Goal: Use online tool/utility: Use online tool/utility

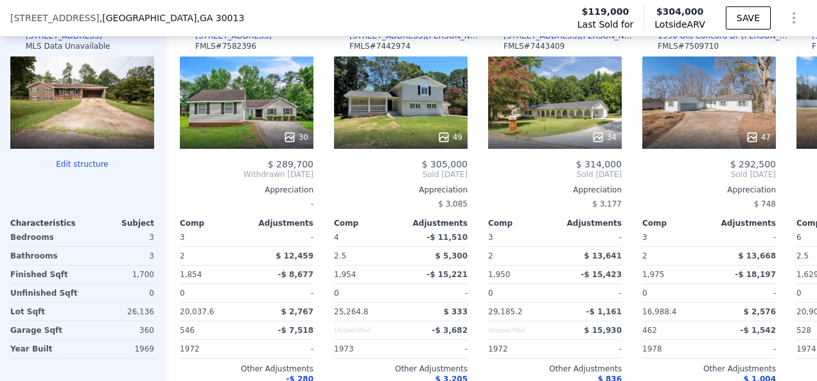
scroll to position [1394, 0]
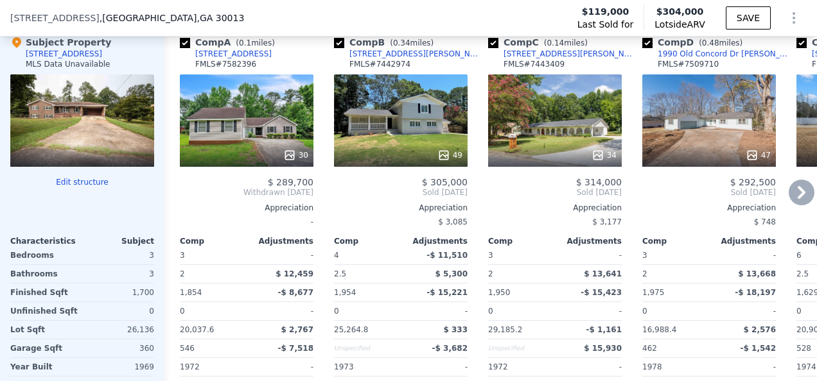
click at [797, 196] on icon at bounding box center [801, 192] width 8 height 13
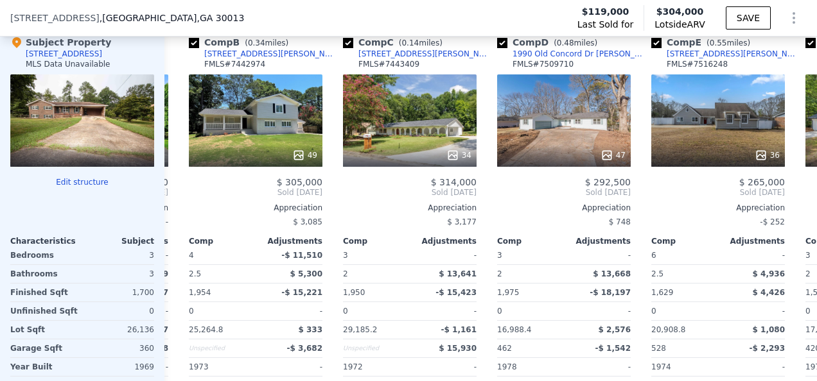
scroll to position [0, 308]
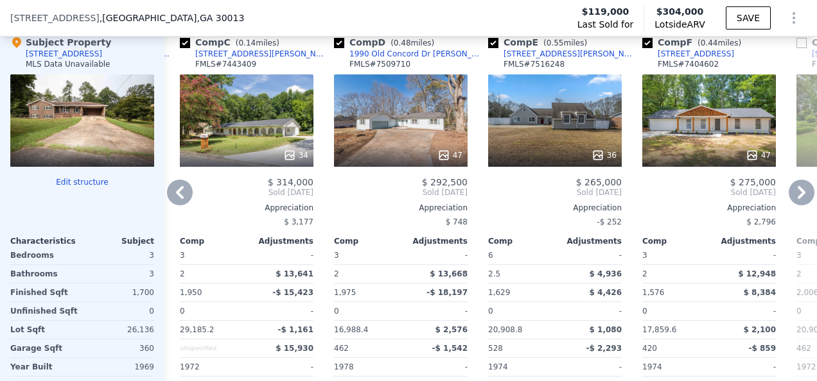
click at [795, 196] on icon at bounding box center [801, 193] width 26 height 26
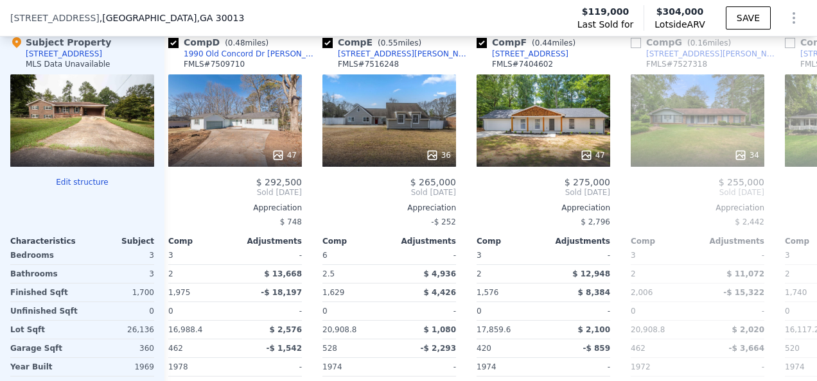
scroll to position [0, 616]
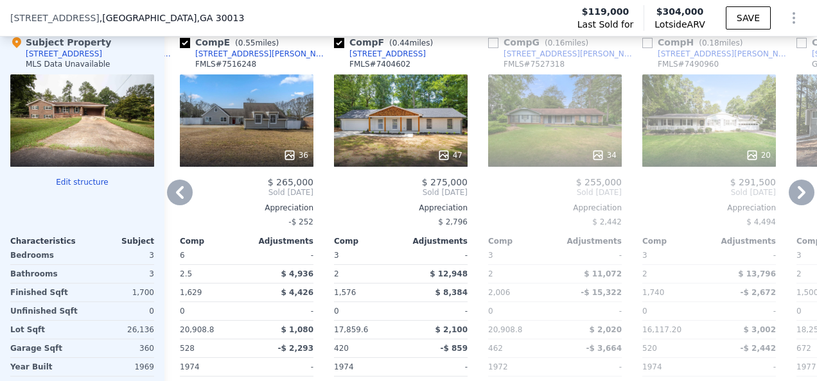
click at [797, 198] on icon at bounding box center [801, 192] width 8 height 13
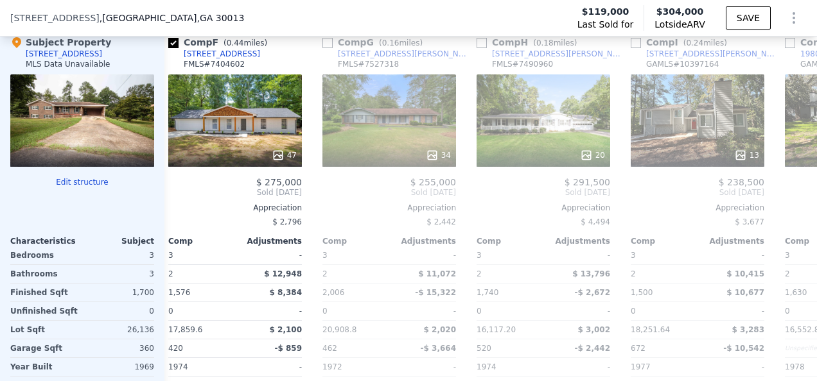
scroll to position [0, 925]
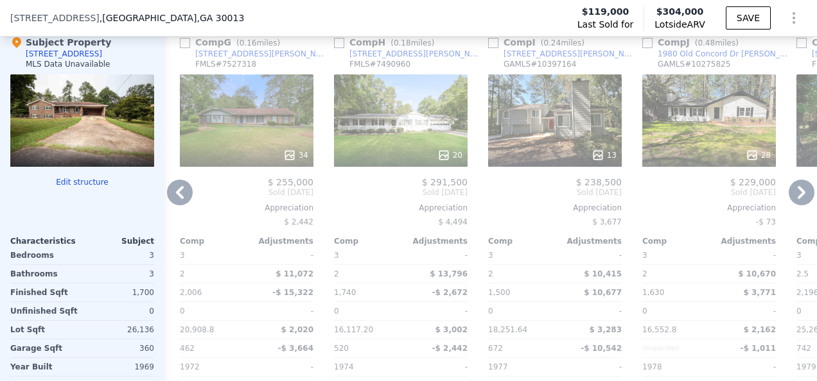
click at [788, 200] on icon at bounding box center [801, 193] width 26 height 26
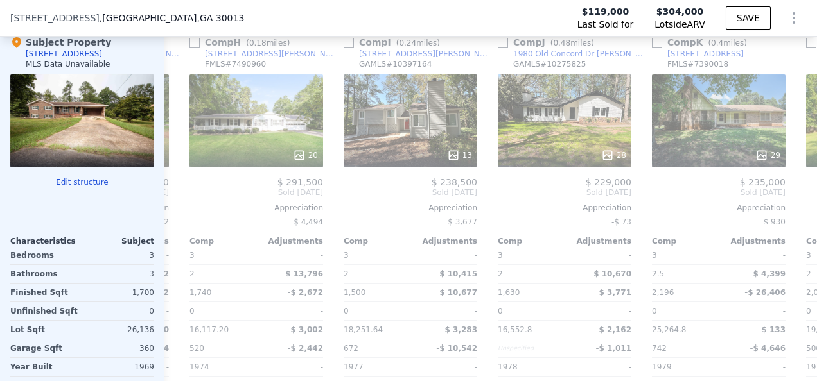
scroll to position [0, 1233]
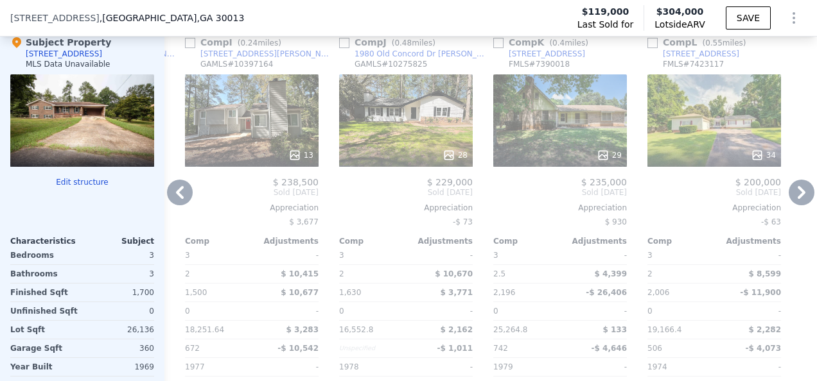
click at [788, 200] on icon at bounding box center [801, 193] width 26 height 26
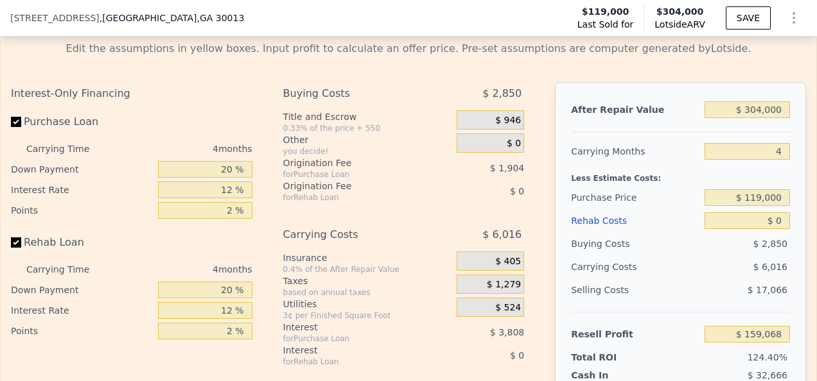
scroll to position [1956, 0]
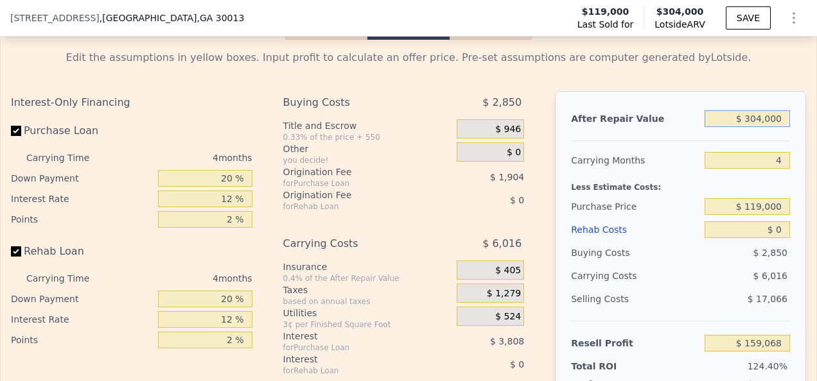
click at [751, 127] on input "$ 304,000" at bounding box center [746, 118] width 85 height 17
click at [755, 127] on input "$ 304,000" at bounding box center [746, 118] width 85 height 17
type input "$ 30,000"
type input "-$ 99,681"
type input "$ 3,000"
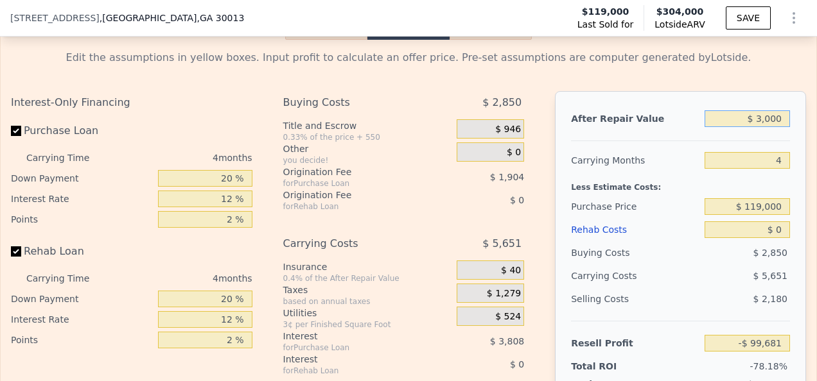
type input "-$ 125,178"
type input "$ 000"
type input "-$ 128,011"
type input "$ 2,000"
type input "-$ 126,123"
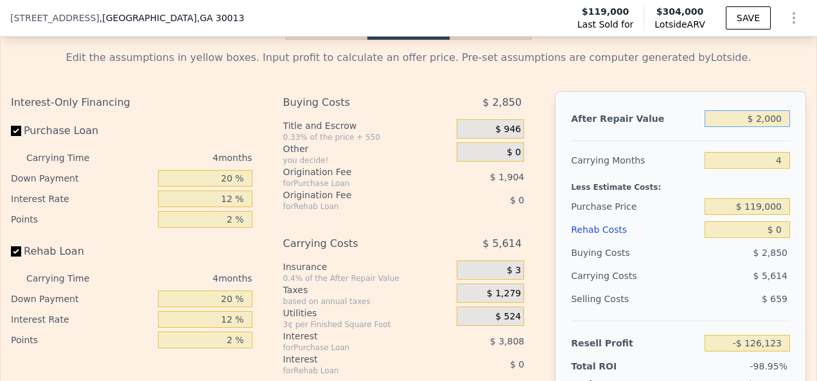
type input "$ 26,000"
type input "-$ 103,459"
type input "$ 260,000"
type input "$ 117,516"
type input "$ 260,000"
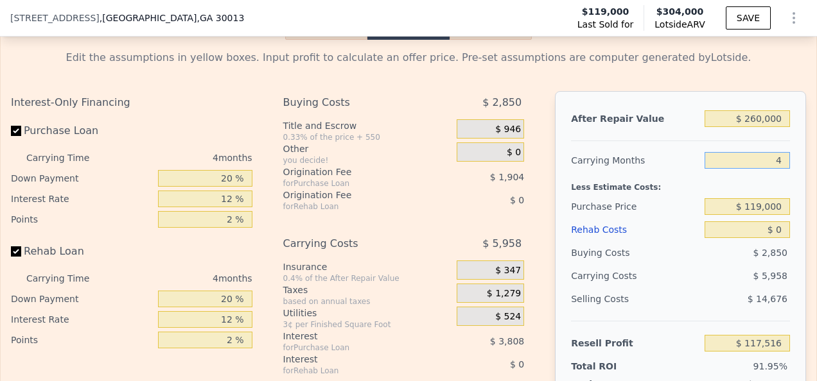
click at [772, 169] on input "4" at bounding box center [746, 160] width 85 height 17
type input "6"
type input "$ 114,537"
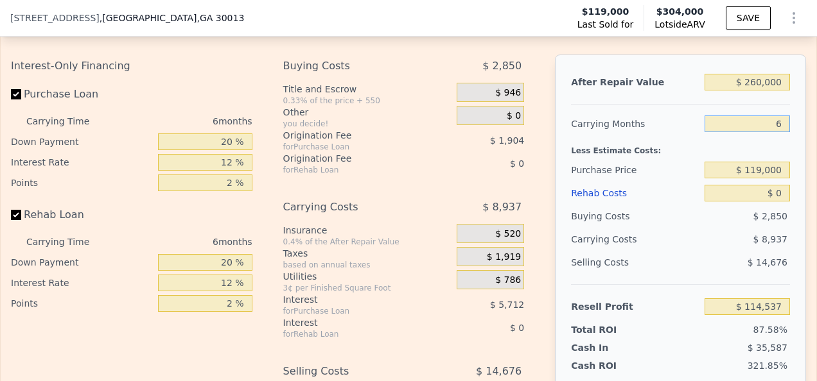
scroll to position [1997, 0]
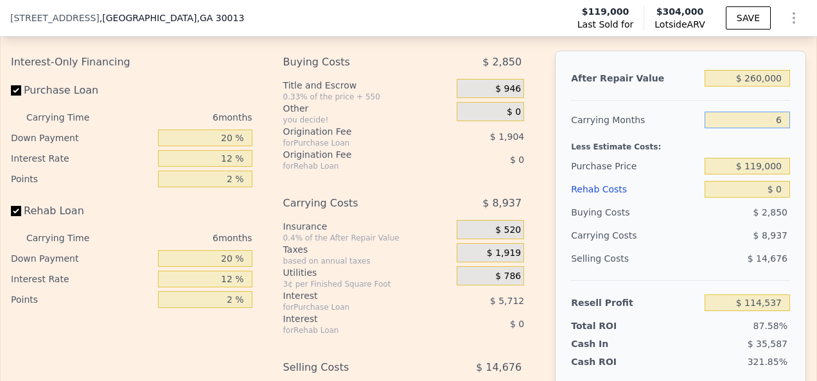
type input "6"
click at [753, 175] on input "$ 119,000" at bounding box center [746, 166] width 85 height 17
click at [775, 175] on input "$ 150,000" at bounding box center [746, 166] width 85 height 17
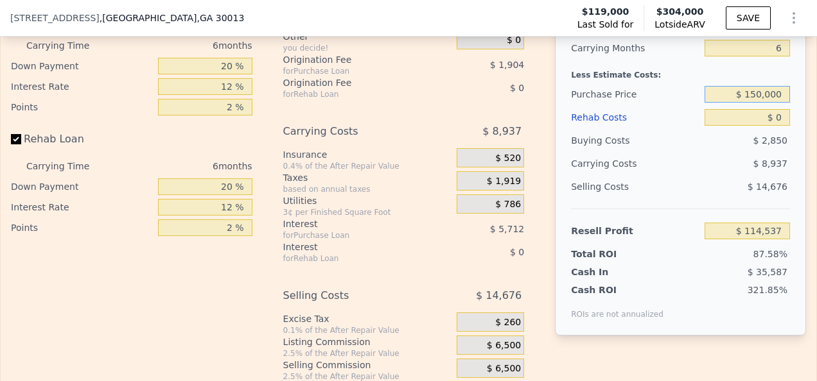
scroll to position [2065, 0]
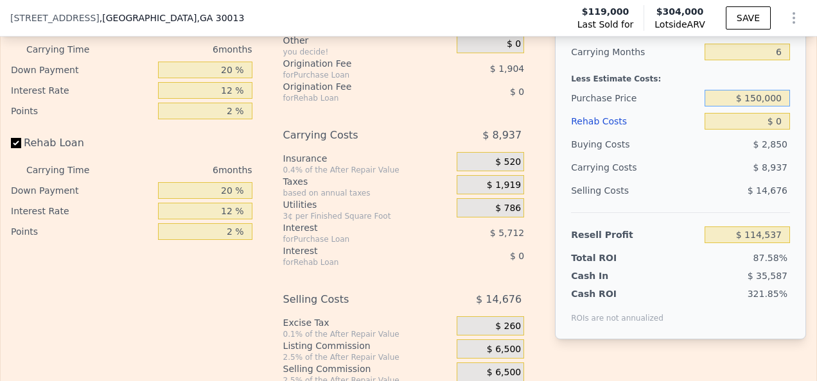
type input "$ 150,000"
type input "$ 81,449"
click at [777, 130] on input "$ 0" at bounding box center [746, 121] width 85 height 17
type input "$ 3"
type input "$ 81,446"
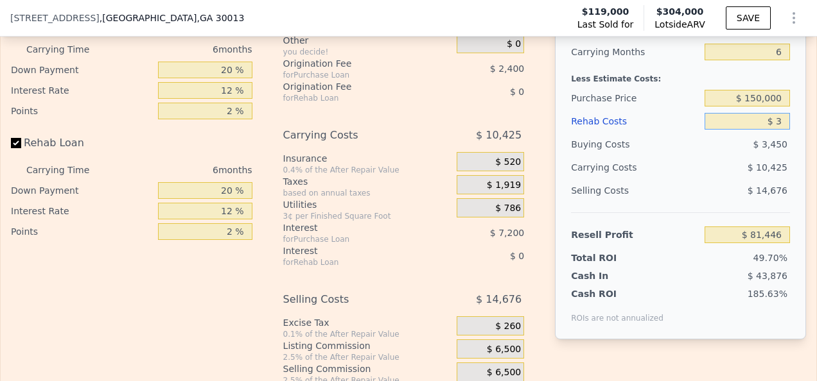
type input "$ 30"
type input "$ 81,419"
type input "$ 300"
type input "$ 81,132"
type input "$ 3,000"
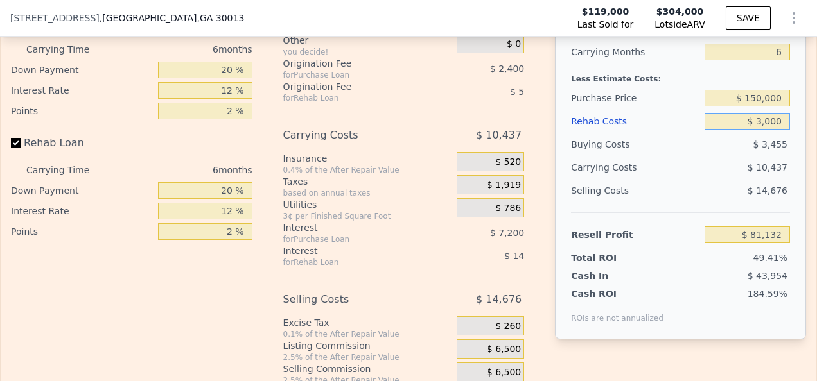
type input "$ 78,257"
type input "$ 30,000"
type input "$ 49,529"
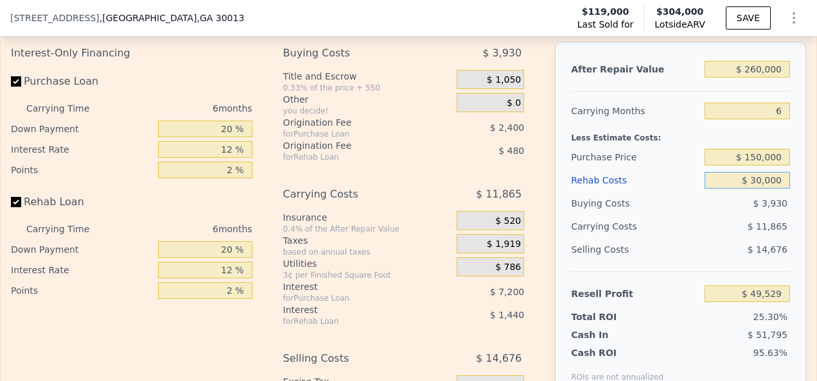
scroll to position [2011, 0]
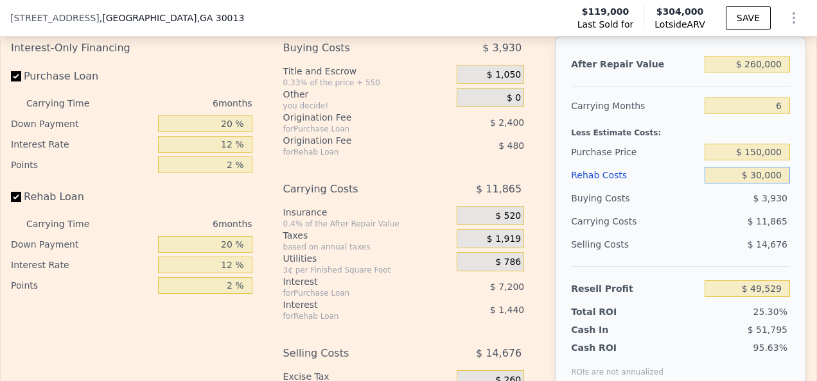
type input "$ 30,000"
click at [805, 218] on div "Rehab Resell Rental Edit the assumptions in yellow boxes. Input profit to calcu…" at bounding box center [408, 210] width 817 height 619
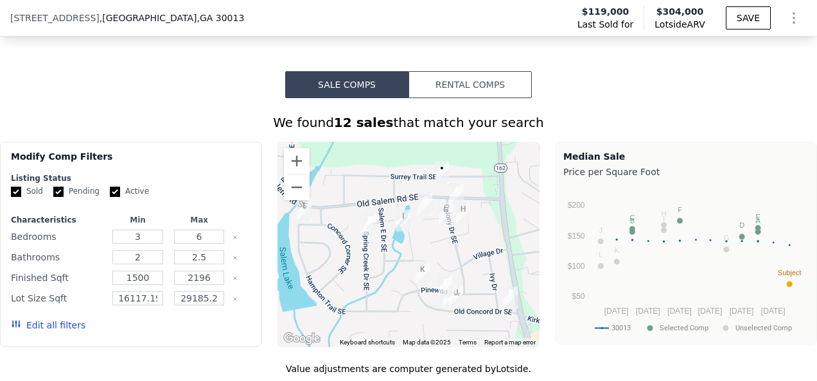
scroll to position [998, 0]
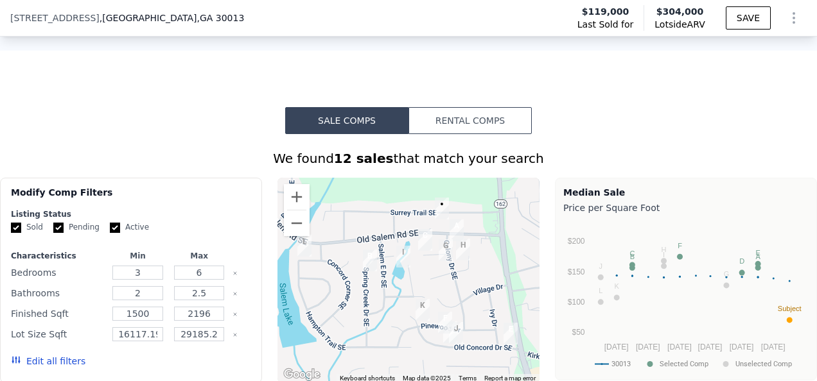
click at [464, 127] on button "Rental Comps" at bounding box center [469, 120] width 123 height 27
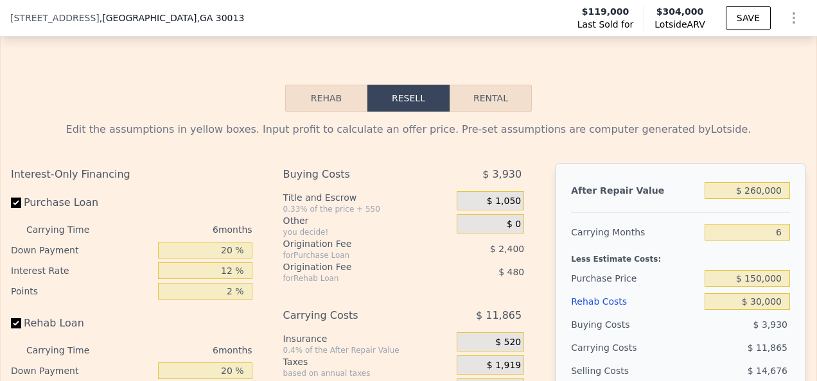
scroll to position [1825, 0]
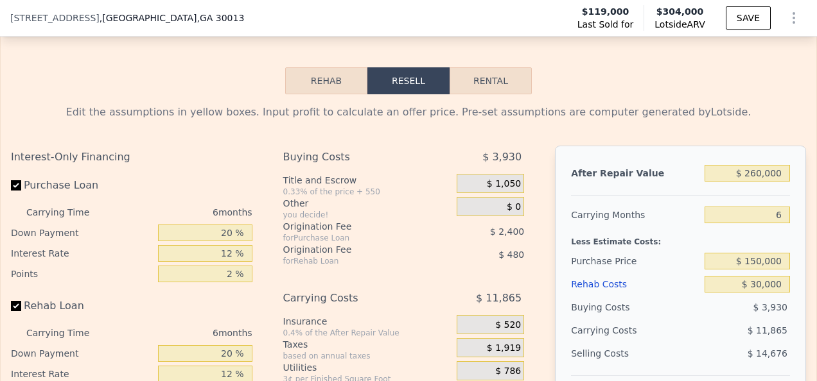
click at [479, 93] on button "Rental" at bounding box center [490, 80] width 82 height 27
select select "30"
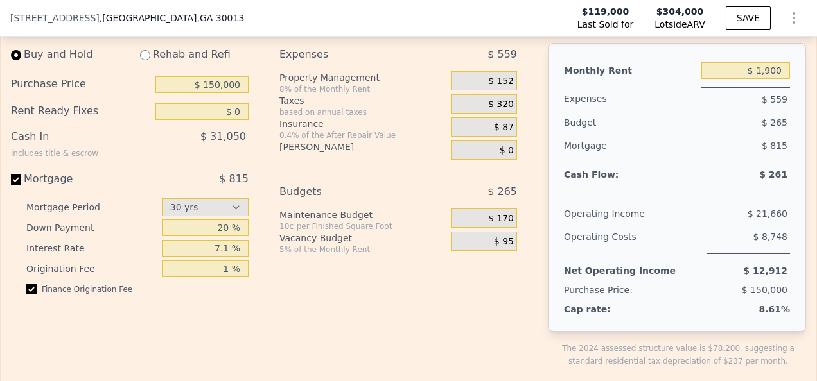
scroll to position [1933, 0]
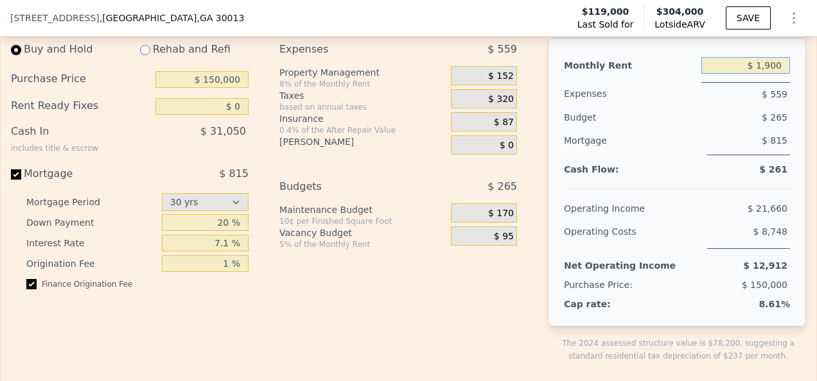
click at [760, 74] on input "$ 1,900" at bounding box center [745, 65] width 89 height 17
type input "$ 1,700"
click at [783, 140] on div "Monthly Rent $ 1,700 Expenses $ 559 Budget $ 265 Mortgage $ 815 Cash Flow: $ 26…" at bounding box center [677, 182] width 258 height 289
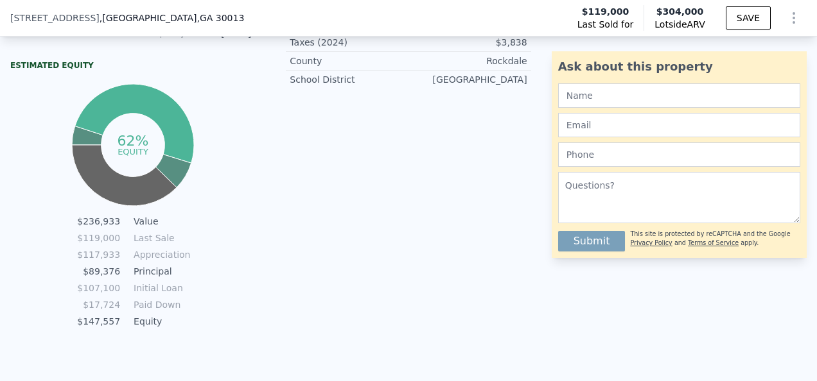
scroll to position [651, 0]
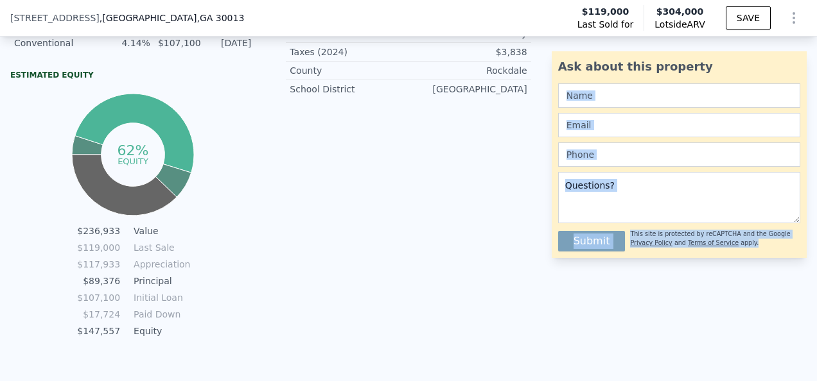
drag, startPoint x: 796, startPoint y: 90, endPoint x: 797, endPoint y: 54, distance: 36.0
click at [797, 54] on div "Ask about this property Submit This site is protected by reCAPTCHA and the Goog…" at bounding box center [684, 154] width 265 height 207
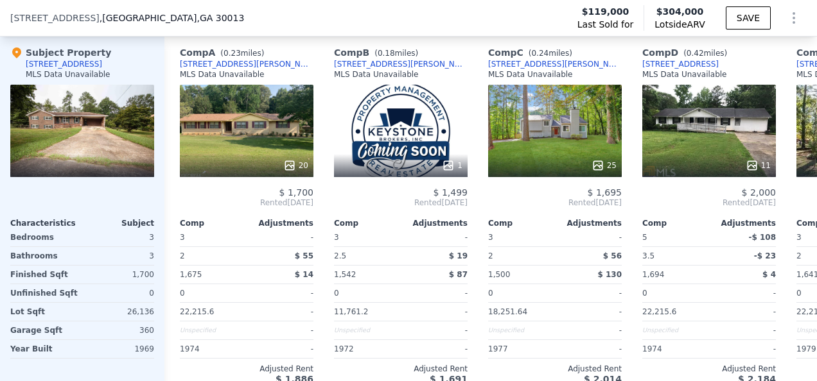
scroll to position [1393, 0]
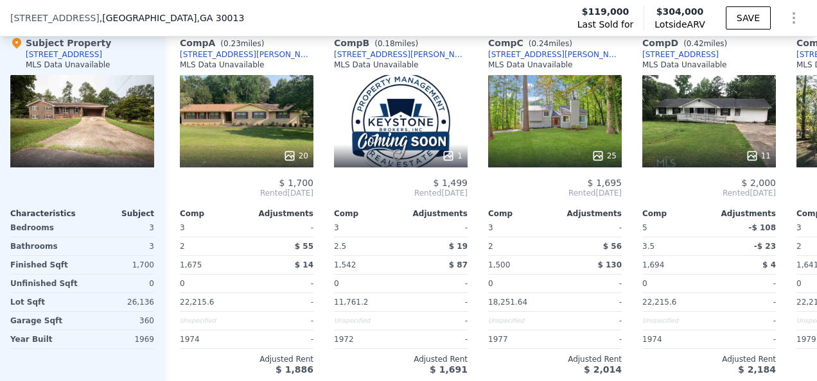
click at [98, 134] on div at bounding box center [82, 121] width 144 height 92
